Goal: Complete application form

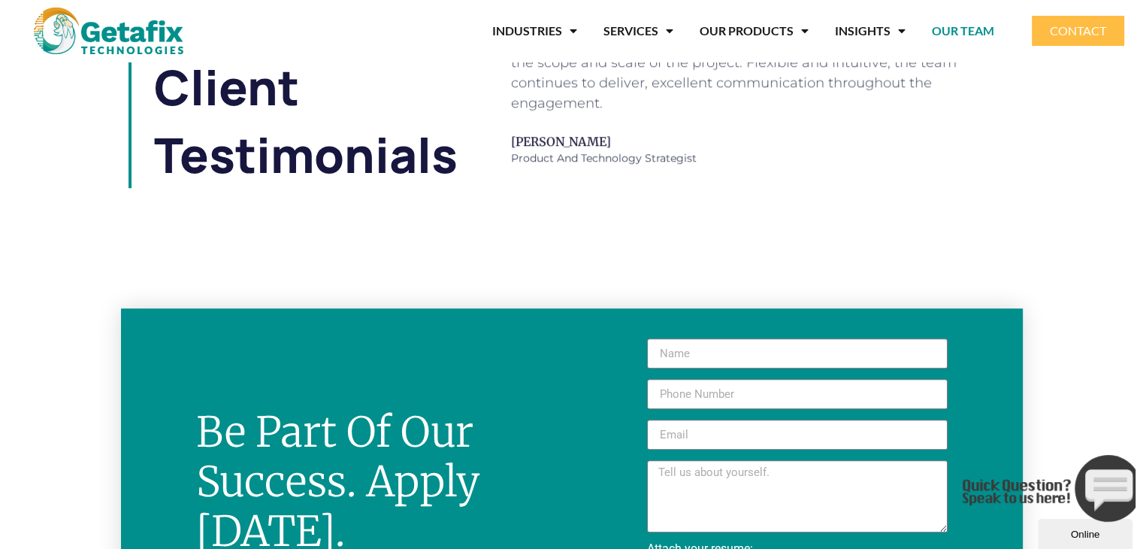
scroll to position [1428, 0]
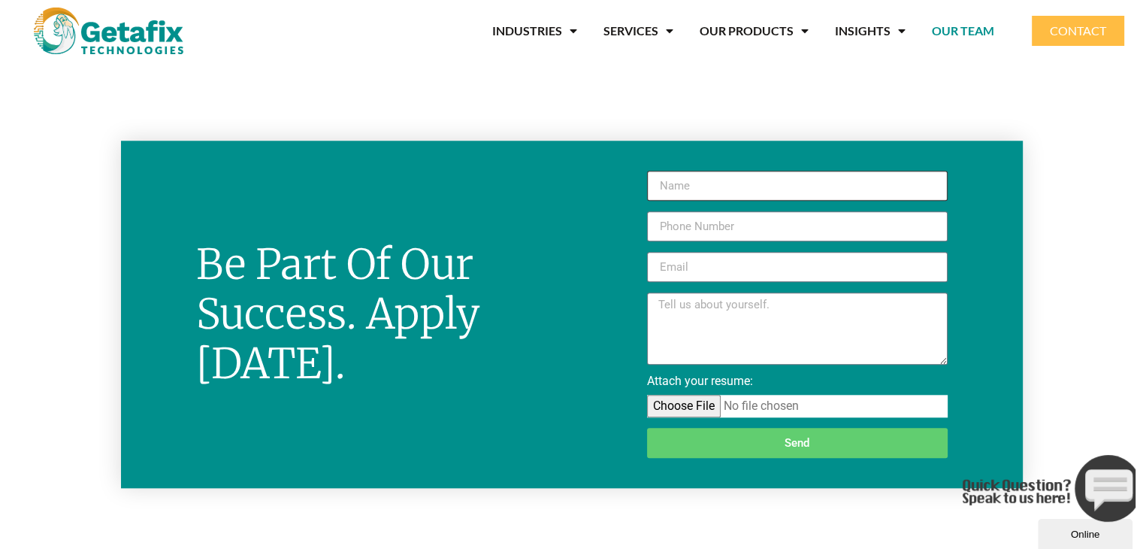
click at [710, 177] on input "New Form" at bounding box center [797, 186] width 301 height 30
type input "Biji JN"
type input "08590052975"
type input "[EMAIL_ADDRESS][DOMAIN_NAME]"
click at [665, 220] on input "08590052975" at bounding box center [797, 226] width 301 height 30
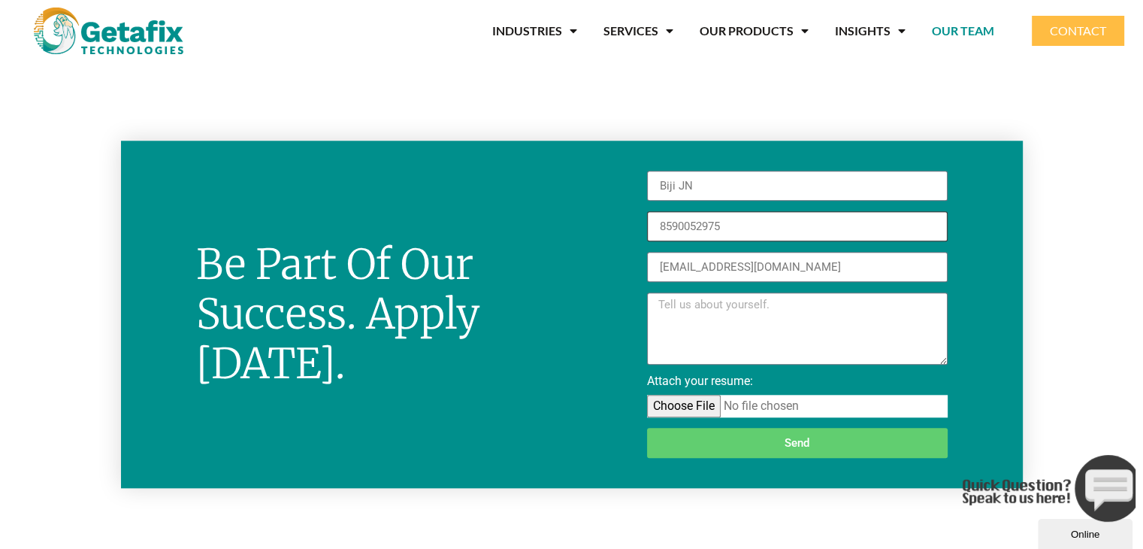
type input "8590052975"
click at [707, 324] on textarea "New Form" at bounding box center [797, 328] width 301 height 72
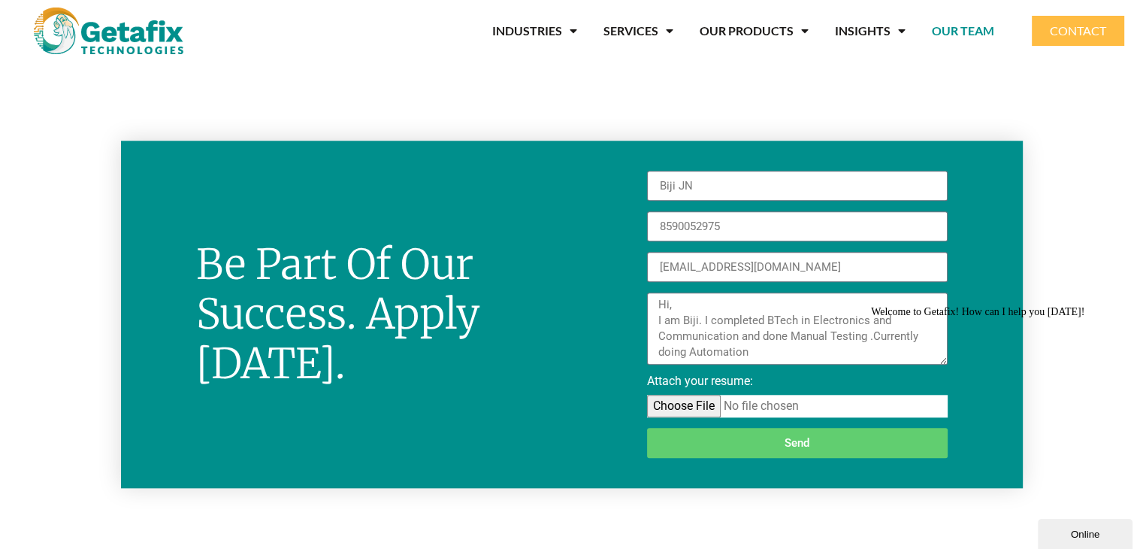
click at [883, 318] on div "Welcome to Getafix! How can I help you [DATE]!" at bounding box center [1006, 312] width 271 height 12
click at [882, 318] on div "Welcome to Getafix! How can I help you [DATE]!" at bounding box center [1006, 312] width 271 height 12
click at [878, 318] on div "Welcome to Getafix! How can I help you [DATE]!" at bounding box center [1006, 312] width 271 height 12
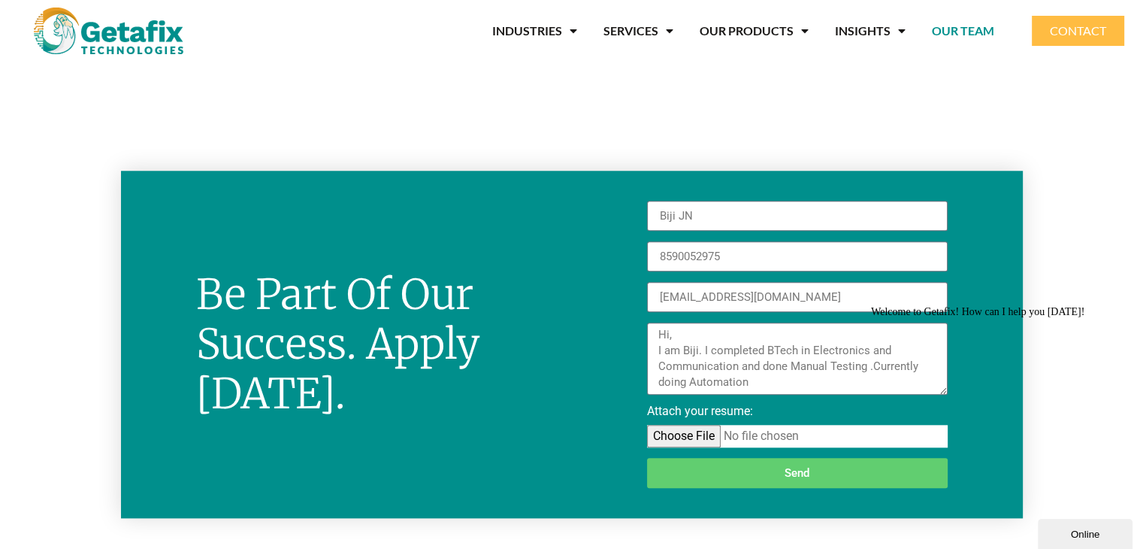
scroll to position [1368, 0]
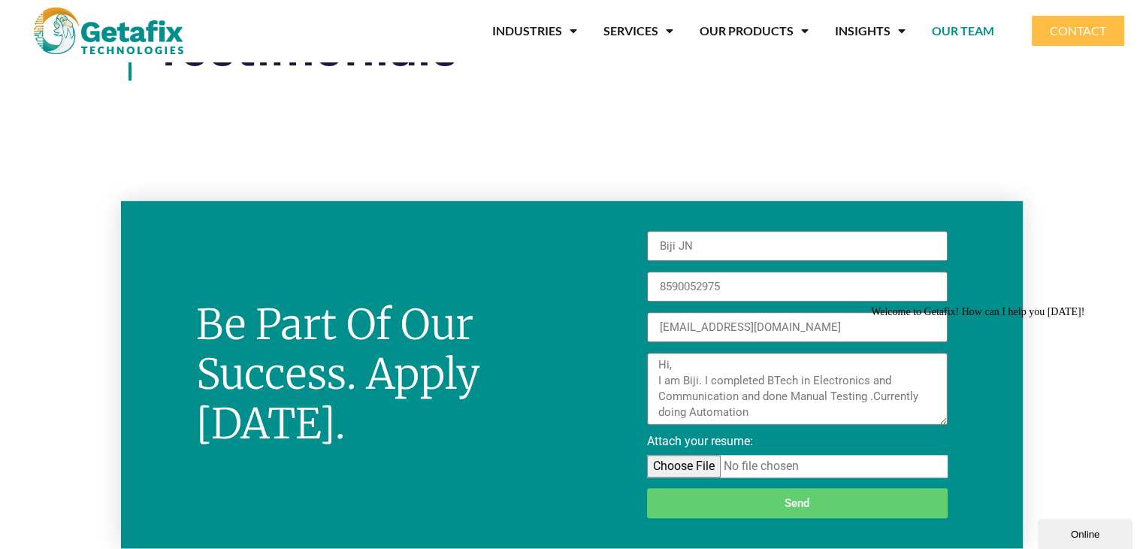
click at [759, 395] on textarea "Hi, I am Biji. I completed BTech in Electronics and Communication and done Manu…" at bounding box center [797, 389] width 301 height 72
click at [889, 318] on div "Welcome to Getafix! How can I help you [DATE]!" at bounding box center [1006, 312] width 271 height 12
click at [887, 318] on div "Welcome to Getafix! How can I help you [DATE]!" at bounding box center [1006, 312] width 271 height 12
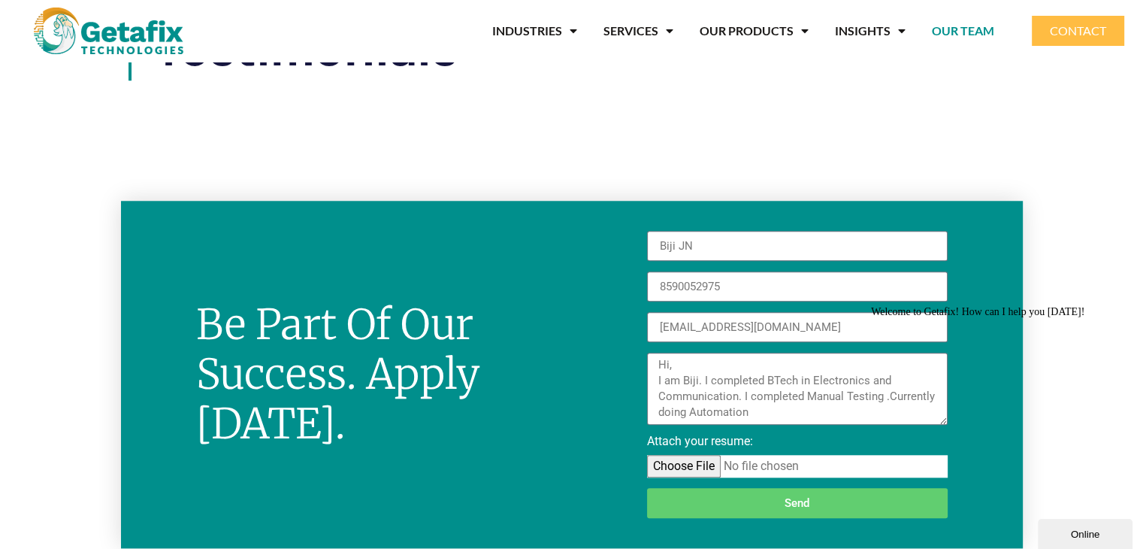
click at [888, 318] on div "Welcome to Getafix! How can I help you [DATE]!" at bounding box center [1006, 312] width 271 height 12
click at [917, 318] on div "Welcome to Getafix! How can I help you [DATE]!" at bounding box center [1006, 312] width 271 height 12
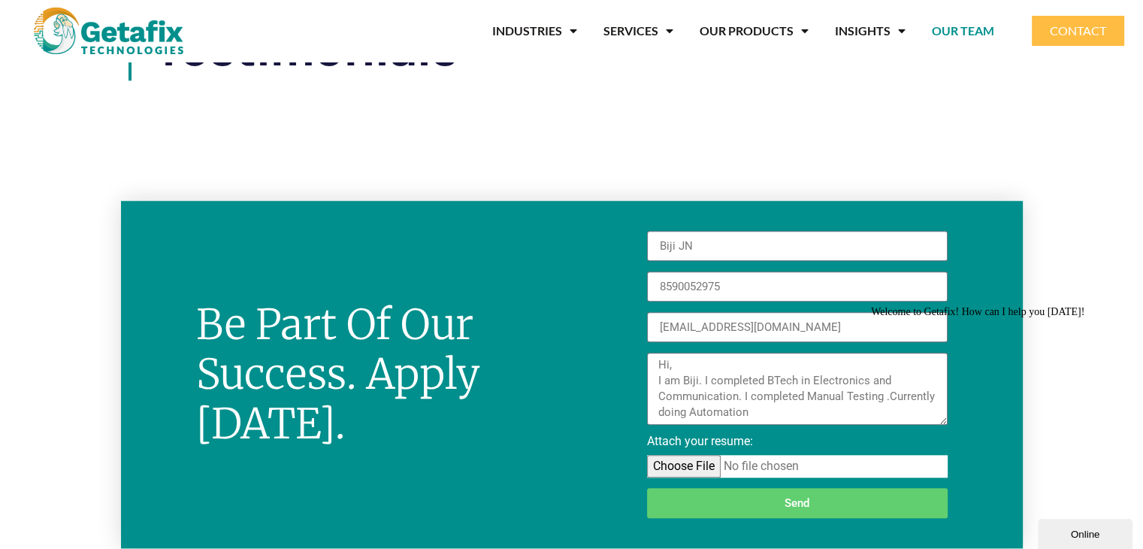
click at [917, 318] on div "Welcome to Getafix! How can I help you [DATE]!" at bounding box center [1006, 312] width 271 height 12
click at [750, 408] on textarea "Hi, I am Biji. I completed BTech in Electronics and Communication. I completed …" at bounding box center [797, 389] width 301 height 72
click at [799, 413] on textarea "Hi, I am Biji. I completed BTech in Electronics and Communication. I completed …" at bounding box center [797, 389] width 301 height 72
drag, startPoint x: 711, startPoint y: 414, endPoint x: 661, endPoint y: 334, distance: 94.9
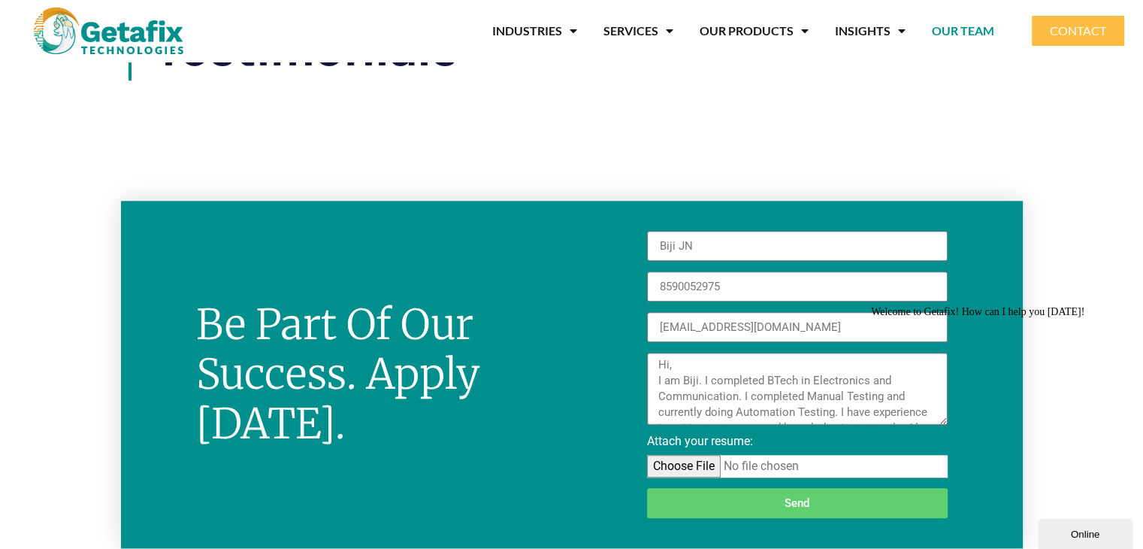
click at [661, 334] on div "Biji JN 8590052975 [EMAIL_ADDRESS][DOMAIN_NAME] Hi, I am Biji. I completed BTec…" at bounding box center [797, 380] width 311 height 298
type textarea "Hi, I am Biji. I completed BTech in Electronics and Communication. I completed …"
click at [704, 462] on input "Attach your resume:" at bounding box center [797, 466] width 301 height 23
type input "C:\fakepath\Biji _CV.pdf"
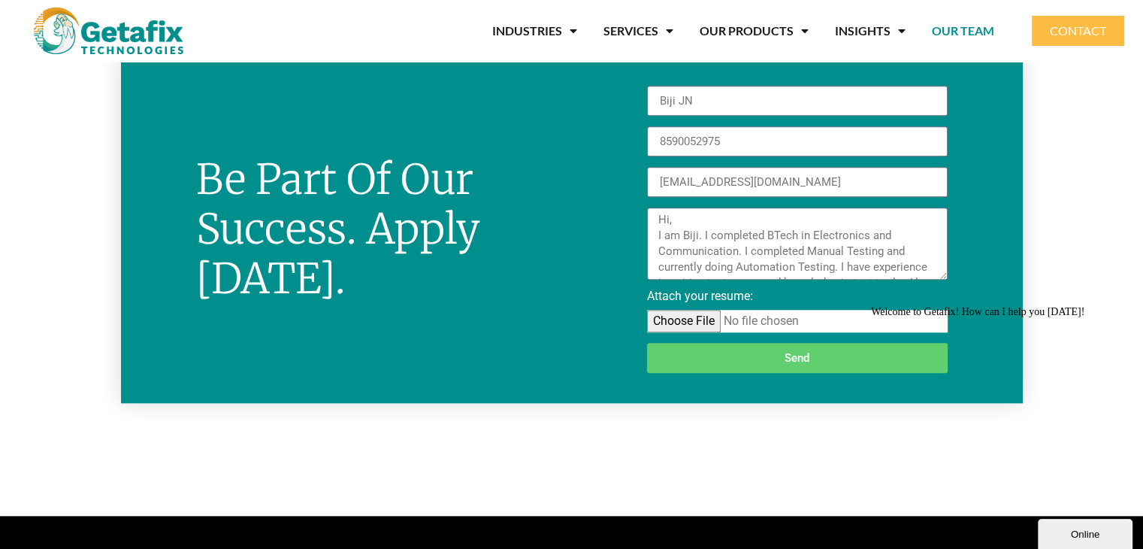
scroll to position [1519, 0]
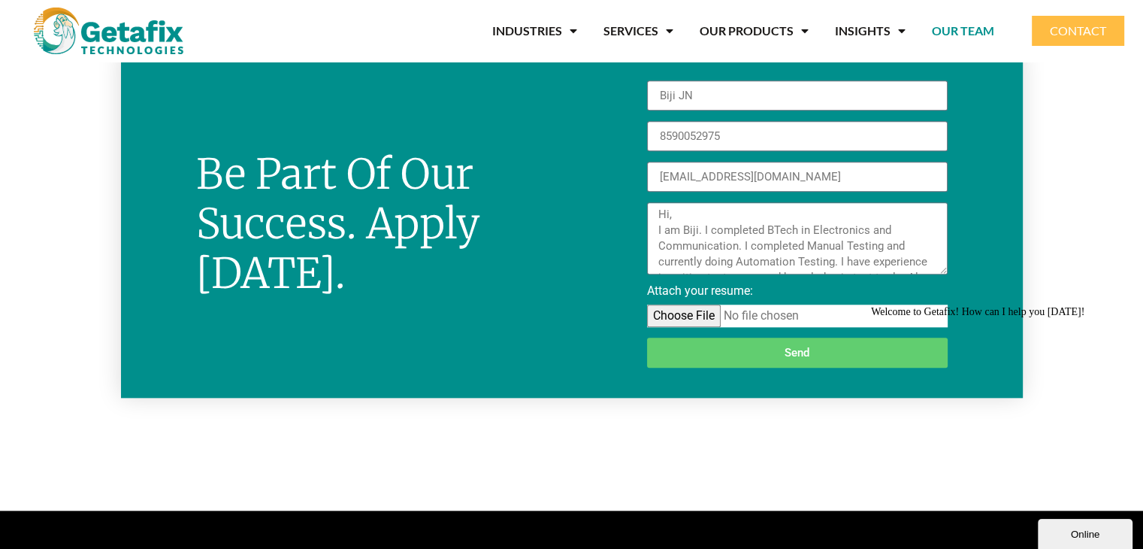
click at [755, 348] on span "Send" at bounding box center [797, 352] width 265 height 11
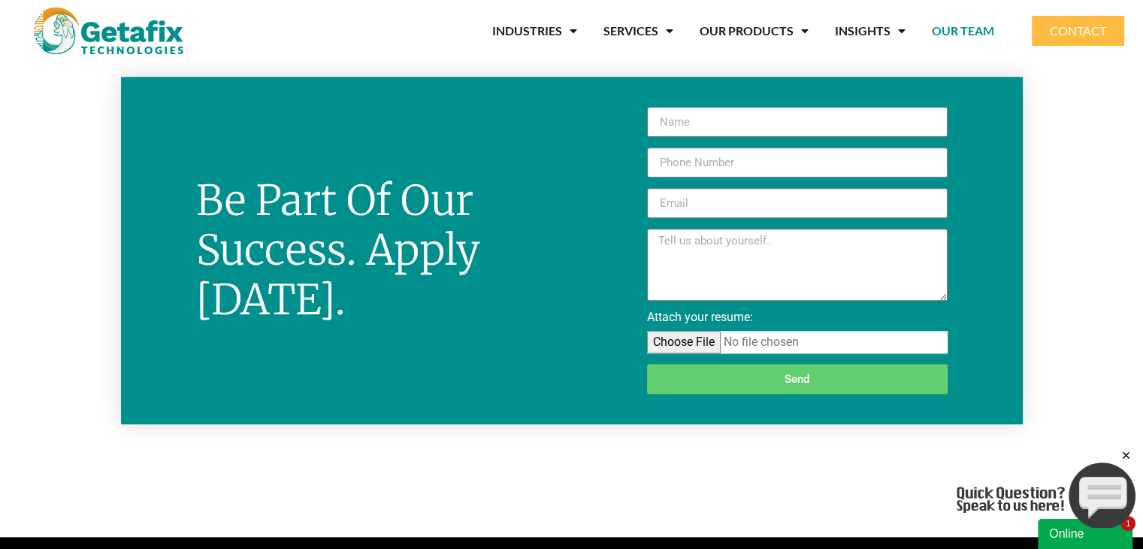
scroll to position [1504, 0]
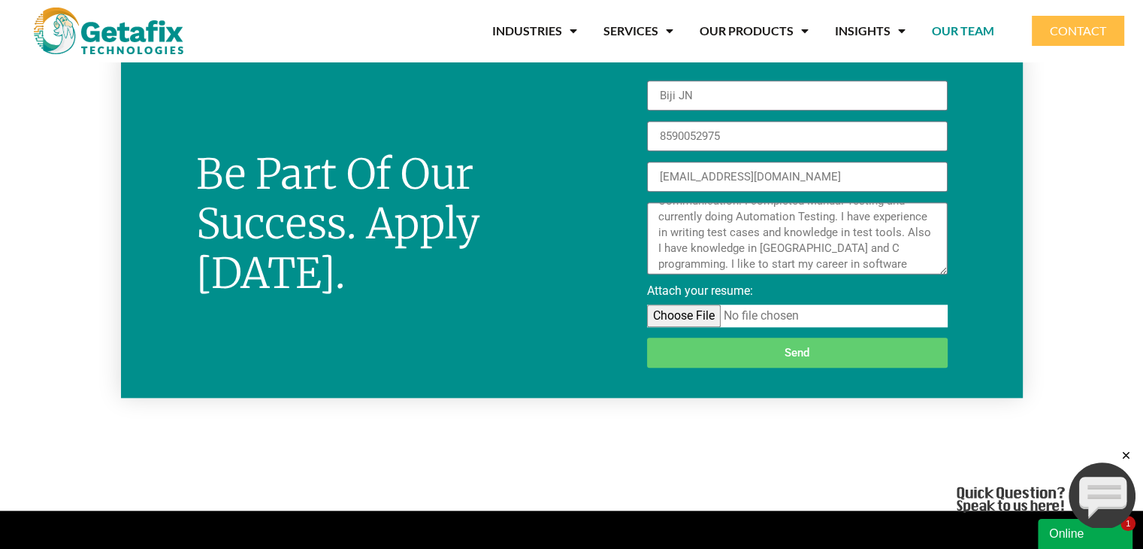
scroll to position [63, 0]
drag, startPoint x: 658, startPoint y: 207, endPoint x: 902, endPoint y: 265, distance: 251.1
click at [902, 265] on textarea "Hi, I am Biji. I completed BTech in Electronics and Communication. I completed …" at bounding box center [797, 238] width 301 height 72
click at [813, 354] on span "Send" at bounding box center [797, 352] width 265 height 11
